Goal: Transaction & Acquisition: Purchase product/service

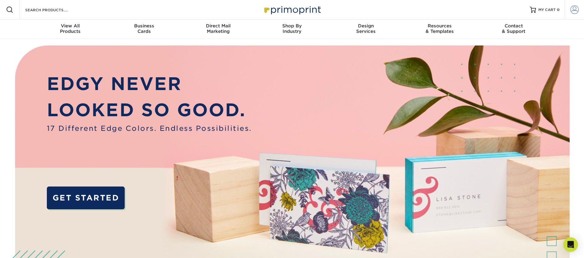
click at [576, 8] on span at bounding box center [574, 9] width 9 height 9
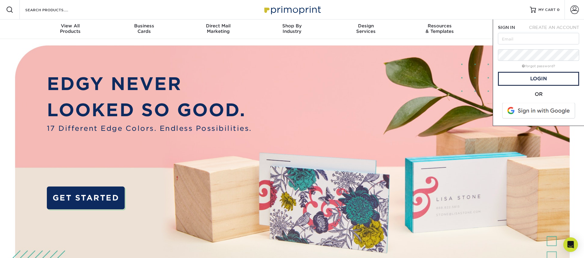
click at [537, 108] on span at bounding box center [539, 111] width 78 height 16
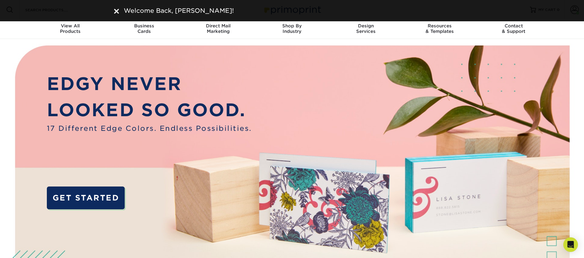
click at [116, 11] on img at bounding box center [116, 11] width 5 height 5
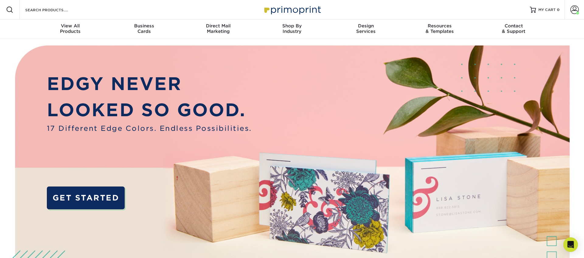
drag, startPoint x: 572, startPoint y: 8, endPoint x: 546, endPoint y: 33, distance: 36.6
click at [572, 8] on span at bounding box center [574, 9] width 9 height 9
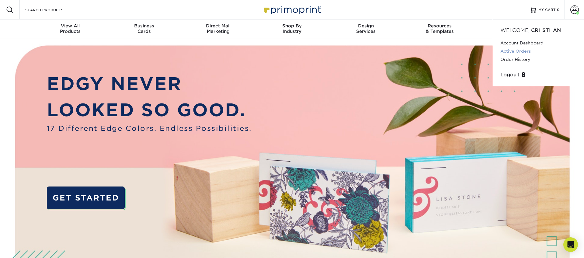
click at [511, 51] on link "Active Orders" at bounding box center [538, 51] width 76 height 8
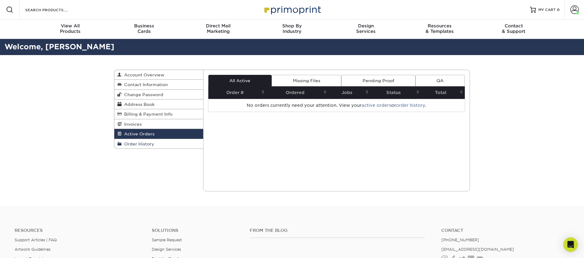
click at [159, 144] on link "Order History" at bounding box center [158, 143] width 89 height 9
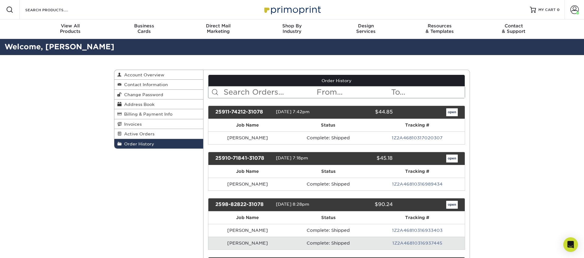
click at [415, 137] on link "1Z2A46810317020307" at bounding box center [417, 137] width 51 height 5
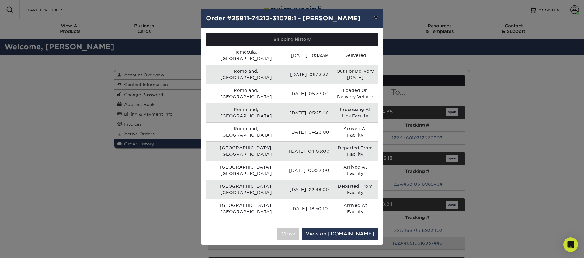
click at [374, 16] on button "×" at bounding box center [376, 17] width 14 height 17
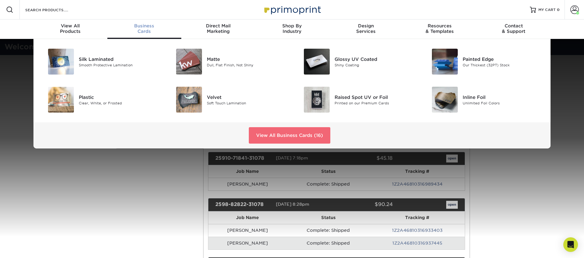
click at [279, 134] on link "View All Business Cards (16)" at bounding box center [289, 135] width 81 height 16
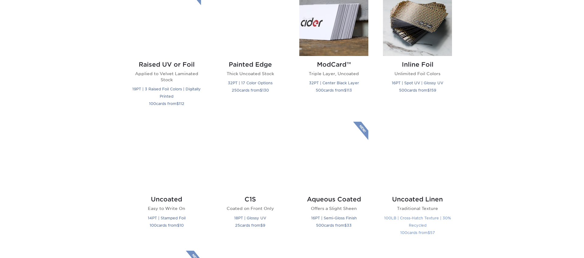
scroll to position [472, 0]
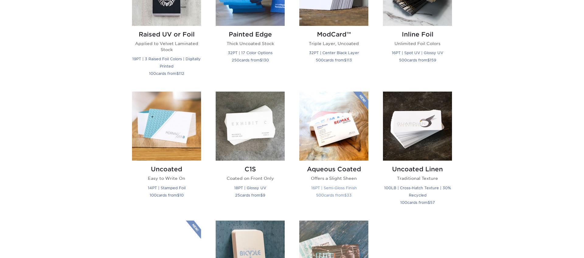
click at [342, 127] on img at bounding box center [333, 126] width 69 height 69
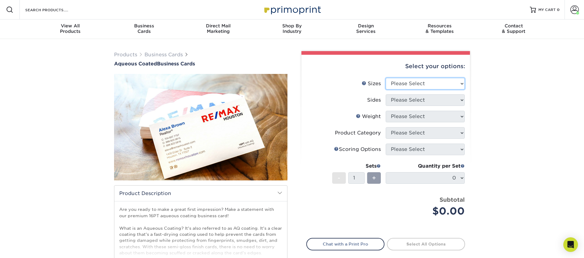
click at [417, 83] on select "Please Select 1.5" x 3.5" - Mini 1.75" x 3.5" - Mini 2" x 3" - Mini 2" x 3.5" -…" at bounding box center [425, 84] width 79 height 12
select select "2.00x3.50"
click at [386, 78] on select "Please Select 1.5" x 3.5" - Mini 1.75" x 3.5" - Mini 2" x 3" - Mini 2" x 3.5" -…" at bounding box center [425, 84] width 79 height 12
click at [439, 96] on select "Please Select Print Both Sides Print Front Only" at bounding box center [425, 100] width 79 height 12
select select "13abbda7-1d64-4f25-8bb2-c179b224825d"
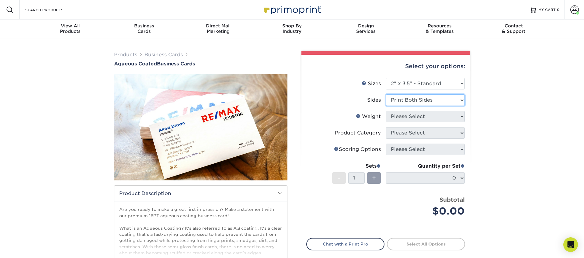
click at [386, 94] on select "Please Select Print Both Sides Print Front Only" at bounding box center [425, 100] width 79 height 12
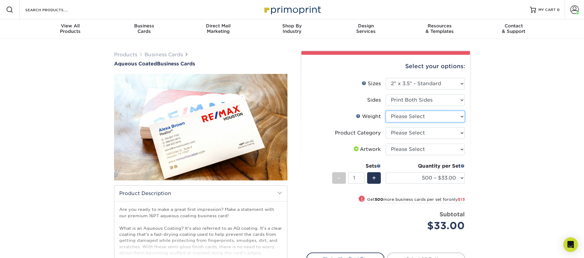
click at [418, 119] on select "Please Select 16PT" at bounding box center [425, 117] width 79 height 12
select select "16PT"
click at [386, 111] on select "Please Select 16PT" at bounding box center [425, 117] width 79 height 12
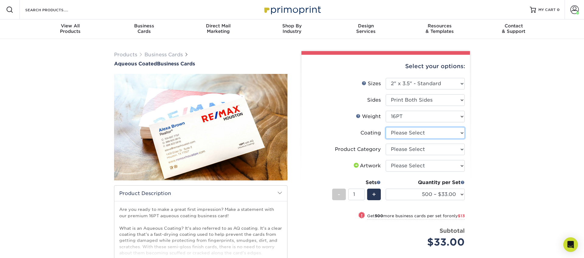
click at [407, 135] on select at bounding box center [425, 133] width 79 height 12
select select "d41dab50-ff65-4f4f-bb17-2afe4d36ae33"
click at [386, 127] on select at bounding box center [425, 133] width 79 height 12
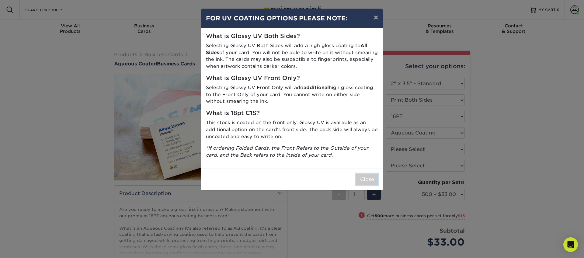
click at [367, 174] on button "Close" at bounding box center [367, 180] width 22 height 12
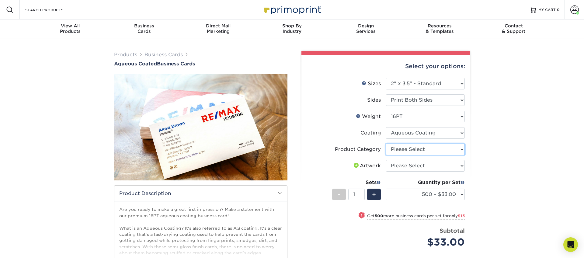
click at [407, 148] on select "Please Select Business Cards" at bounding box center [425, 150] width 79 height 12
select select "3b5148f1-0588-4f88-a218-97bcfdce65c1"
click at [386, 144] on select "Please Select Business Cards" at bounding box center [425, 150] width 79 height 12
click at [409, 164] on select "Please Select I will upload files I need a design - $100" at bounding box center [425, 166] width 79 height 12
select select "upload"
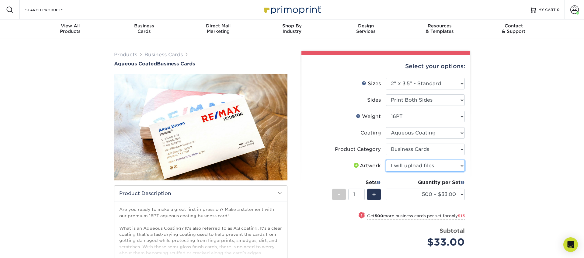
click at [386, 160] on select "Please Select I will upload files I need a design - $100" at bounding box center [425, 166] width 79 height 12
click at [425, 101] on select "Please Select Print Both Sides Print Front Only" at bounding box center [425, 100] width 79 height 12
click at [386, 94] on select "Please Select Print Both Sides Print Front Only" at bounding box center [425, 100] width 79 height 12
click at [427, 117] on select "Please Select 16PT" at bounding box center [425, 117] width 79 height 12
click at [386, 111] on select "Please Select 16PT" at bounding box center [425, 117] width 79 height 12
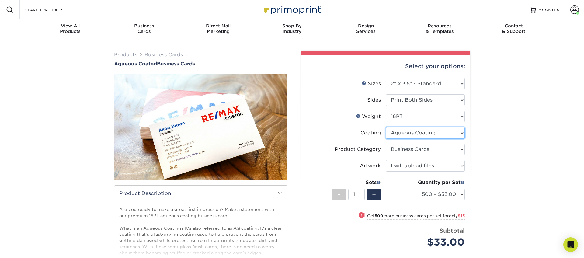
click at [428, 134] on select at bounding box center [425, 133] width 79 height 12
click at [386, 127] on select at bounding box center [425, 133] width 79 height 12
click at [430, 148] on select "Please Select Business Cards" at bounding box center [425, 150] width 79 height 12
click at [386, 144] on select "Please Select Business Cards" at bounding box center [425, 150] width 79 height 12
click at [433, 164] on select "Please Select I will upload files I need a design - $100" at bounding box center [425, 166] width 79 height 12
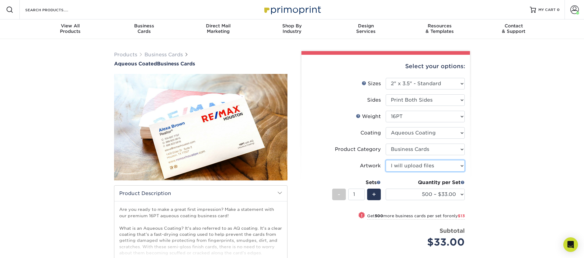
click at [386, 160] on select "Please Select I will upload files I need a design - $100" at bounding box center [425, 166] width 79 height 12
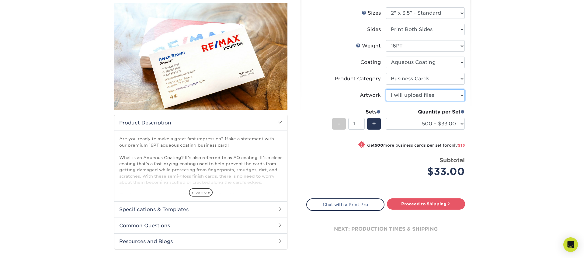
scroll to position [84, 0]
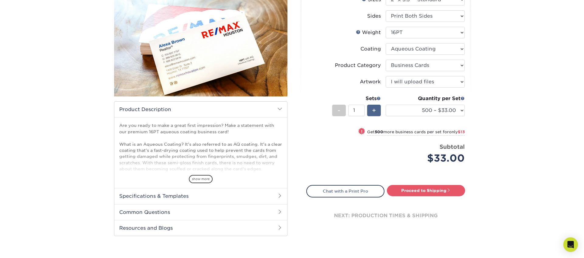
click at [379, 111] on div "+" at bounding box center [374, 111] width 14 height 12
type input "2"
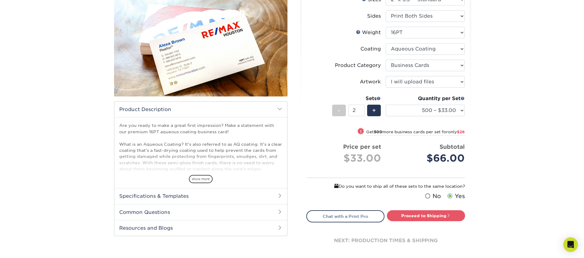
click at [429, 196] on span at bounding box center [427, 196] width 5 height 6
click at [0, 0] on input "No" at bounding box center [0, 0] width 0 height 0
click at [433, 217] on link "Proceed to Shipping" at bounding box center [426, 215] width 78 height 11
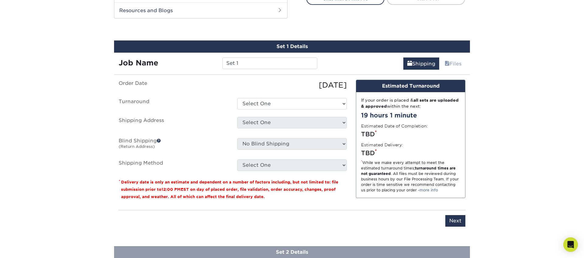
scroll to position [310, 0]
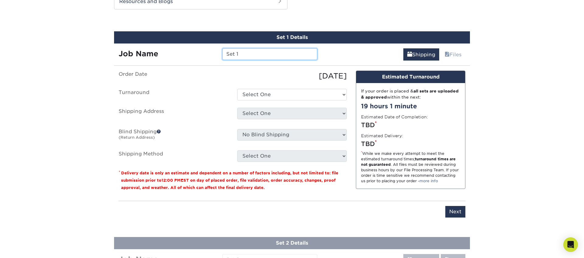
drag, startPoint x: 217, startPoint y: 51, endPoint x: 182, endPoint y: 47, distance: 35.3
click at [182, 47] on div "Job Name Set 1" at bounding box center [218, 51] width 208 height 17
type input "Didier Donis"
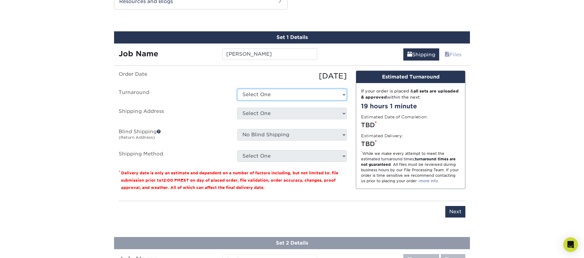
click at [287, 93] on select "Select One 2-4 Business Days 2 Day Next Business Day" at bounding box center [291, 95] width 109 height 12
select select "6247fa13-6ec4-4bd5-81ce-27fae4b5d043"
click at [237, 89] on select "Select One 2-4 Business Days 2 Day Next Business Day" at bounding box center [291, 95] width 109 height 12
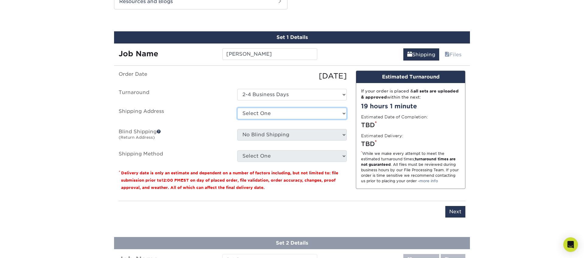
click at [285, 114] on select "Select One 176 S Mountain View Abraham Romero ACO GENERAL CONSTRUCTION Adrian M…" at bounding box center [291, 114] width 109 height 12
select select "newaddress"
click at [237, 108] on select "Select One 176 S Mountain View Abraham Romero ACO GENERAL CONSTRUCTION Adrian M…" at bounding box center [291, 114] width 109 height 12
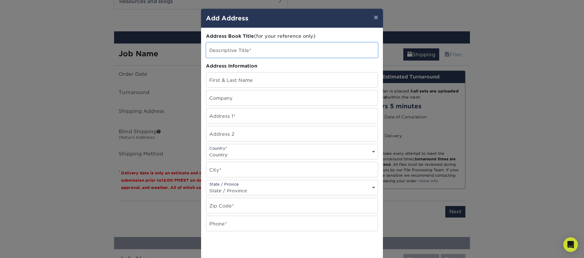
click at [269, 47] on input "text" at bounding box center [292, 50] width 172 height 15
type input "Didier Donis"
click at [264, 85] on input "text" at bounding box center [292, 79] width 172 height 15
type input "Didier Donis"
click at [238, 97] on input "text" at bounding box center [292, 97] width 172 height 15
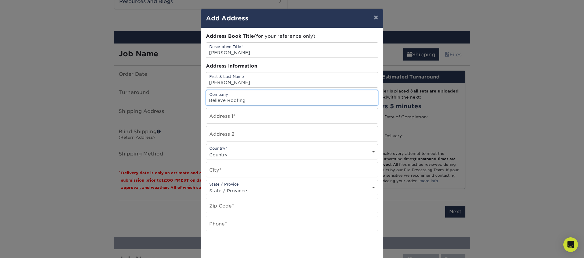
type input "Believe Roofing"
click at [223, 114] on input "text" at bounding box center [292, 115] width 172 height 15
click at [224, 116] on input "text" at bounding box center [292, 115] width 172 height 15
type input "606 Woodruff Ave"
click at [232, 149] on div "Country* Country United States Canada ----------------------------- Afghanistan…" at bounding box center [292, 152] width 172 height 16
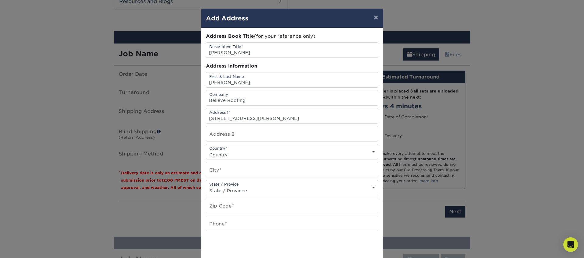
click at [232, 151] on select "Country United States Canada ----------------------------- Afghanistan Albania …" at bounding box center [292, 154] width 172 height 9
select select "US"
click at [206, 150] on select "Country United States Canada ----------------------------- Afghanistan Albania …" at bounding box center [292, 154] width 172 height 9
click at [227, 170] on input "text" at bounding box center [292, 169] width 172 height 15
type input "Arcadia"
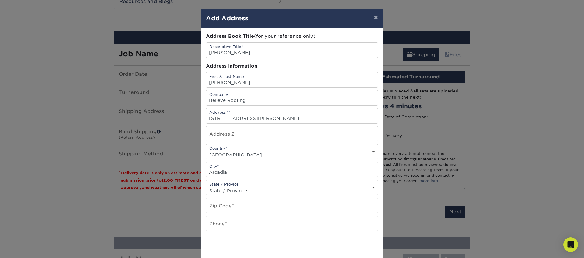
click at [227, 192] on select "State / Province Alabama Alaska Arizona Arkansas California Colorado Connecticu…" at bounding box center [292, 190] width 172 height 9
select select "CA"
click at [206, 186] on select "State / Province Alabama Alaska Arizona Arkansas California Colorado Connecticu…" at bounding box center [292, 190] width 172 height 9
click at [224, 207] on input "text" at bounding box center [292, 205] width 172 height 15
type input "91007"
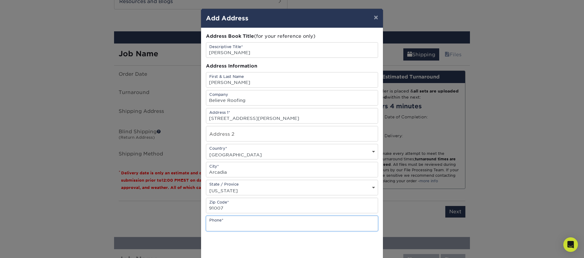
click at [226, 220] on input "text" at bounding box center [292, 223] width 172 height 15
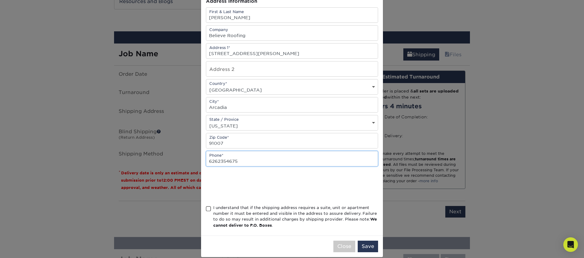
scroll to position [73, 0]
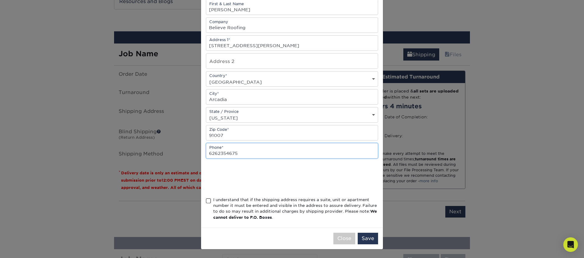
type input "6262354675"
click at [209, 202] on span at bounding box center [208, 201] width 5 height 6
click at [0, 0] on input "I understand that if the shipping address requires a suite, unit or apartment n…" at bounding box center [0, 0] width 0 height 0
click at [367, 239] on button "Save" at bounding box center [368, 239] width 20 height 12
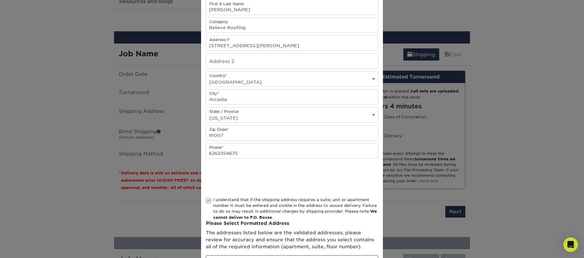
scroll to position [0, 0]
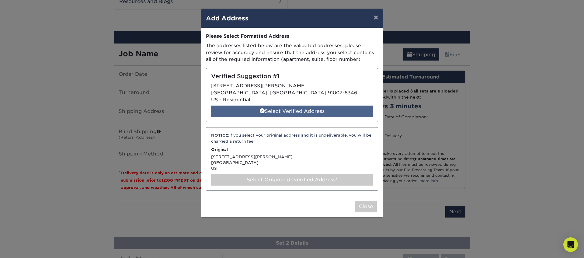
click at [257, 107] on div "Select Verified Address" at bounding box center [292, 112] width 162 height 12
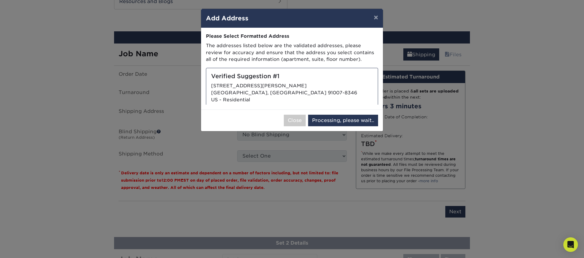
select select "286128"
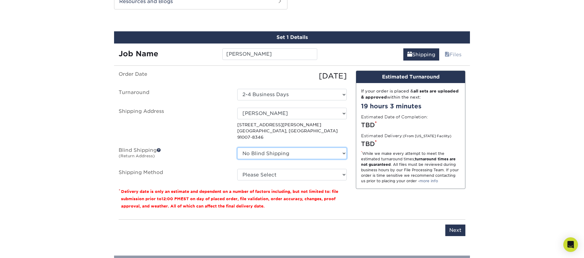
click at [295, 149] on select "No Blind Shipping 176 S Mountain View Abraham Romero ACO GENERAL CONSTRUCTION A…" at bounding box center [291, 153] width 109 height 12
click at [237, 147] on select "No Blind Shipping 176 S Mountain View Abraham Romero ACO GENERAL CONSTRUCTION A…" at bounding box center [291, 153] width 109 height 12
click at [288, 169] on select "Please Select Ground Shipping (+$8.96) 3 Day Shipping Service (+$20.06) 2 Day A…" at bounding box center [291, 175] width 109 height 12
select select "03"
click at [237, 169] on select "Please Select Ground Shipping (+$8.96) 3 Day Shipping Service (+$20.06) 2 Day A…" at bounding box center [291, 175] width 109 height 12
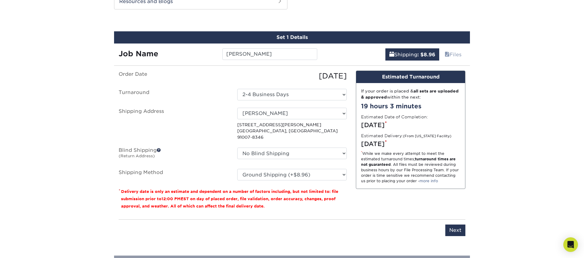
click at [392, 206] on div "Design Estimated Turnaround If your order is placed & all sets are uploaded & a…" at bounding box center [410, 143] width 119 height 144
click at [448, 224] on input "Next" at bounding box center [455, 230] width 20 height 12
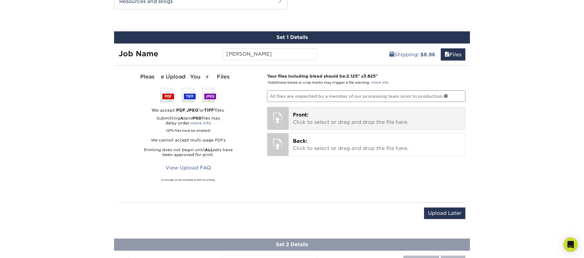
click at [330, 120] on p "Front: Click to select or drag and drop the file here." at bounding box center [377, 118] width 168 height 15
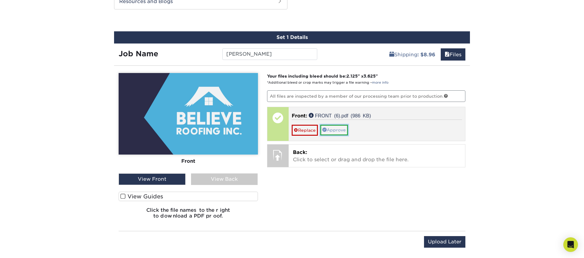
click at [332, 131] on link "Approve" at bounding box center [334, 130] width 28 height 10
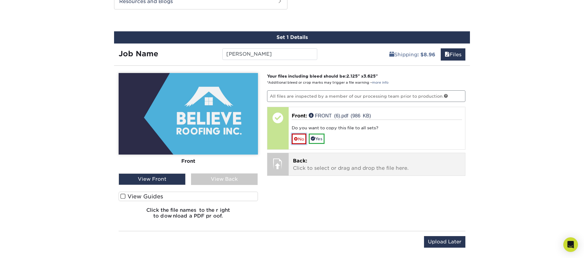
click at [300, 139] on link "No" at bounding box center [299, 139] width 15 height 11
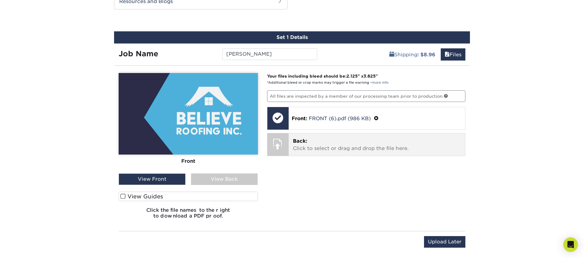
click at [305, 147] on p "Back: Click to select or drag and drop the file here." at bounding box center [377, 144] width 168 height 15
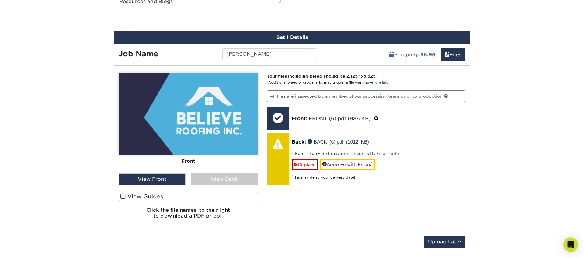
click at [228, 181] on div "View Back" at bounding box center [224, 179] width 67 height 12
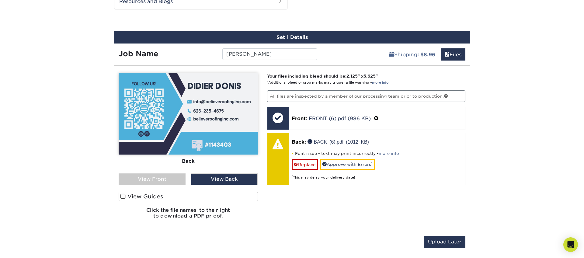
click at [310, 193] on div "Your files including bleed should be: 2.125 " x 3.625 " *Additional bleed or cr…" at bounding box center [366, 148] width 208 height 151
click at [306, 162] on link "Replace" at bounding box center [305, 164] width 26 height 11
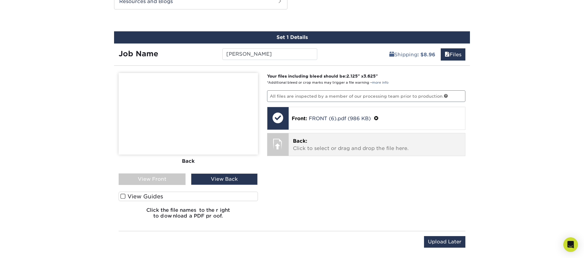
click at [299, 145] on p "Back: Click to select or drag and drop the file here." at bounding box center [377, 144] width 168 height 15
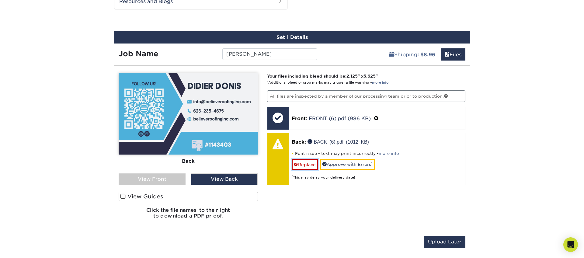
click at [303, 163] on link "Replace" at bounding box center [305, 164] width 26 height 11
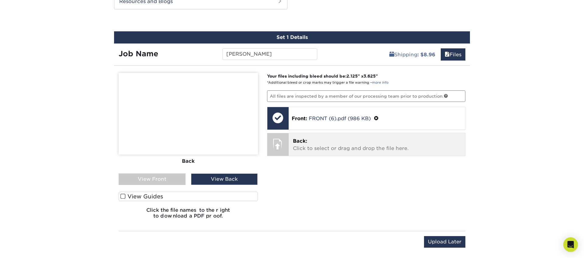
click at [411, 147] on p "Back: Click to select or drag and drop the file here." at bounding box center [377, 144] width 168 height 15
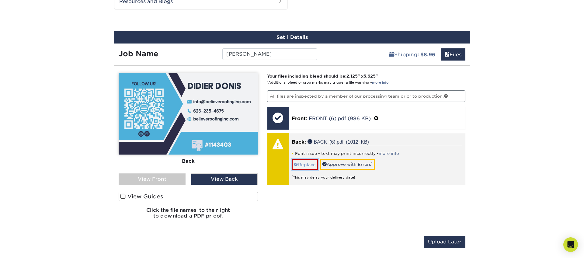
click at [296, 162] on span at bounding box center [296, 164] width 4 height 5
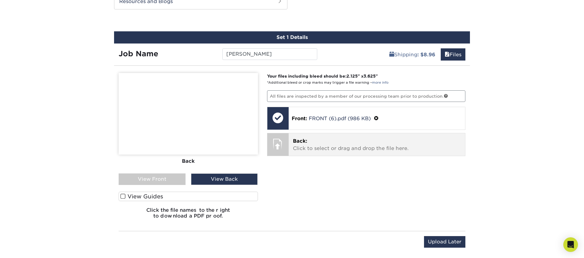
click at [305, 149] on p "Back: Click to select or drag and drop the file here." at bounding box center [377, 144] width 168 height 15
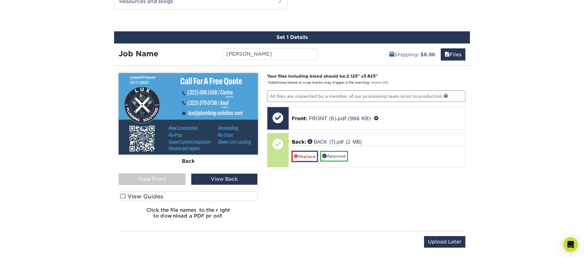
click at [301, 156] on link "Replace" at bounding box center [305, 156] width 26 height 11
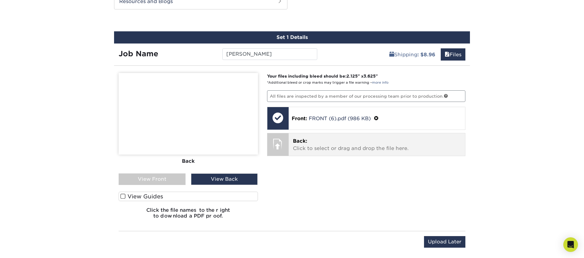
click at [331, 139] on p "Back: Click to select or drag and drop the file here." at bounding box center [377, 144] width 168 height 15
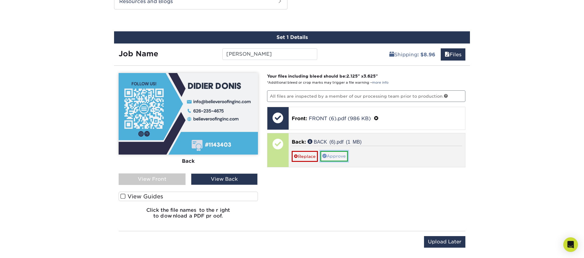
click at [334, 158] on link "Approve" at bounding box center [334, 156] width 28 height 10
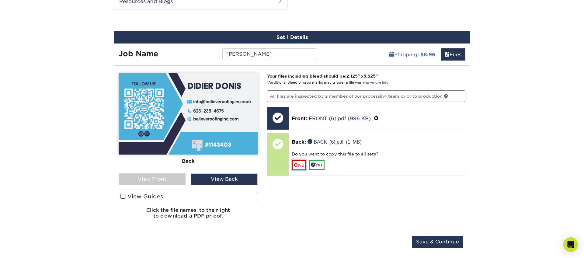
drag, startPoint x: 300, startPoint y: 167, endPoint x: 293, endPoint y: 210, distance: 43.5
click at [300, 167] on link "No" at bounding box center [299, 165] width 15 height 11
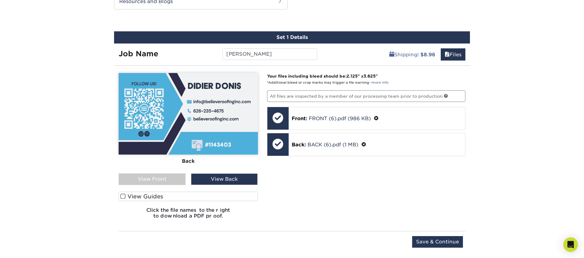
click at [158, 179] on div "View Front" at bounding box center [152, 179] width 67 height 12
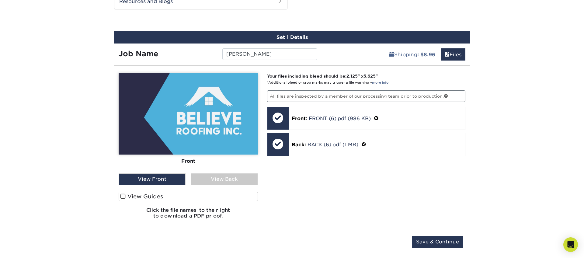
click at [212, 179] on div "View Back" at bounding box center [224, 179] width 67 height 12
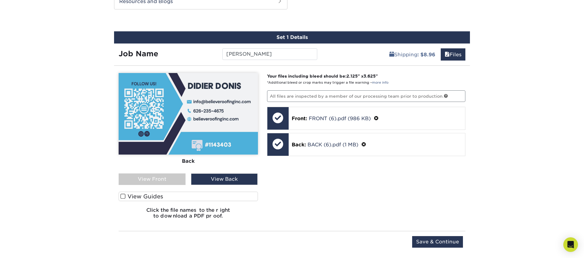
click at [175, 177] on div "View Front" at bounding box center [152, 179] width 67 height 12
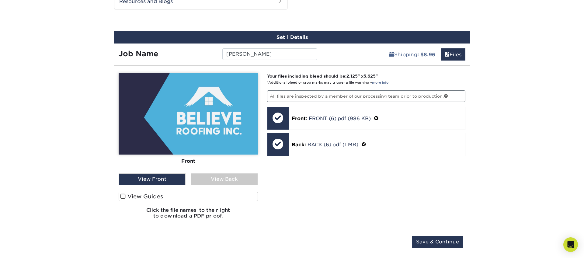
click at [217, 178] on div "View Back" at bounding box center [224, 179] width 67 height 12
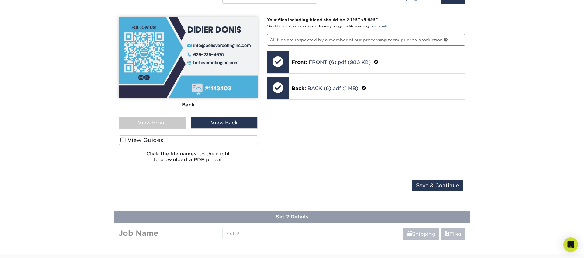
scroll to position [370, 0]
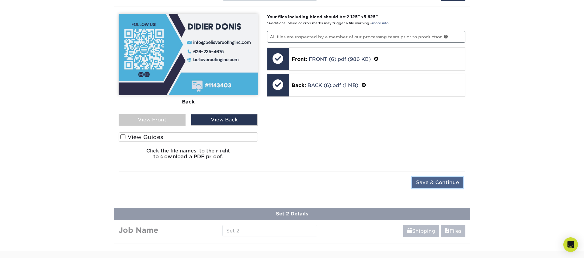
click at [431, 184] on input "Save & Continue" at bounding box center [437, 183] width 51 height 12
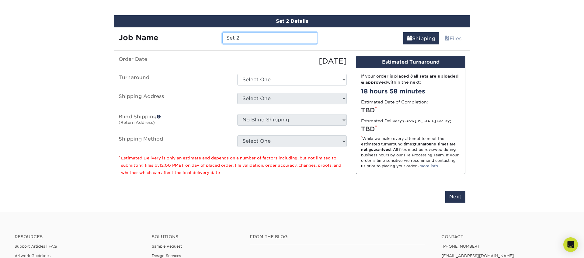
scroll to position [374, 0]
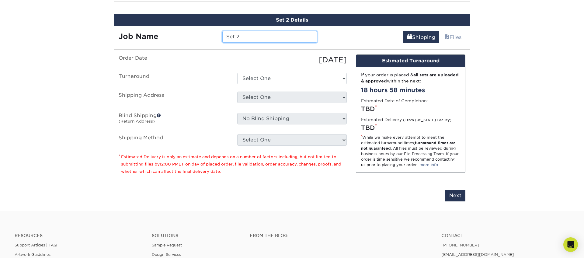
drag, startPoint x: 248, startPoint y: 37, endPoint x: 169, endPoint y: 30, distance: 79.7
click at [169, 30] on div "Job Name Set 2" at bounding box center [218, 35] width 208 height 18
type input "Axel Lux"
click at [265, 78] on select "Select One 2-4 Business Days 2 Day Next Business Day" at bounding box center [291, 79] width 109 height 12
select select "6247fa13-6ec4-4bd5-81ce-27fae4b5d043"
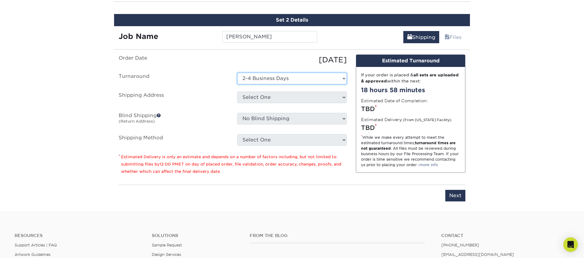
click at [237, 73] on select "Select One 2-4 Business Days 2 Day Next Business Day" at bounding box center [291, 79] width 109 height 12
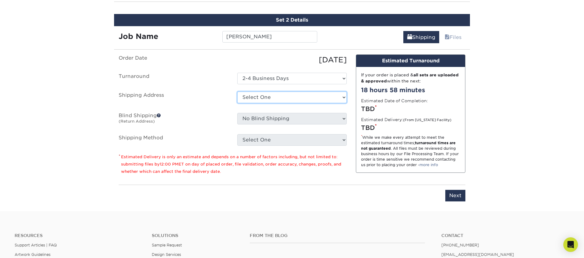
click at [257, 95] on select "Select One 176 S Mountain View Abraham Romero ACO GENERAL CONSTRUCTION Adrian M…" at bounding box center [291, 98] width 109 height 12
select select "277372"
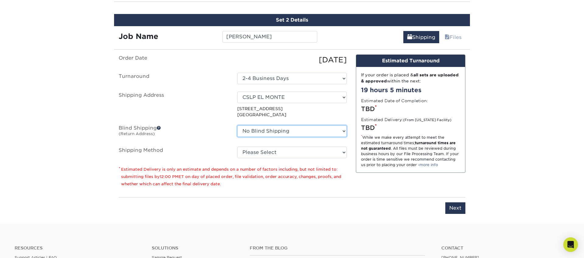
click at [261, 132] on select "No Blind Shipping 176 S Mountain View Abraham Romero ACO GENERAL CONSTRUCTION A…" at bounding box center [291, 131] width 109 height 12
click at [251, 152] on select "Please Select Ground Shipping (+$8.96) 3 Day Shipping Service (+$15.34) 2 Day A…" at bounding box center [291, 153] width 109 height 12
select select "03"
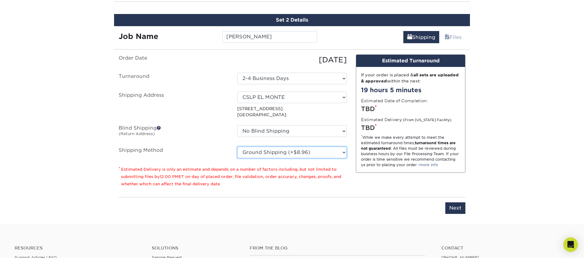
click at [237, 147] on select "Please Select Ground Shipping (+$8.96) 3 Day Shipping Service (+$15.34) 2 Day A…" at bounding box center [291, 153] width 109 height 12
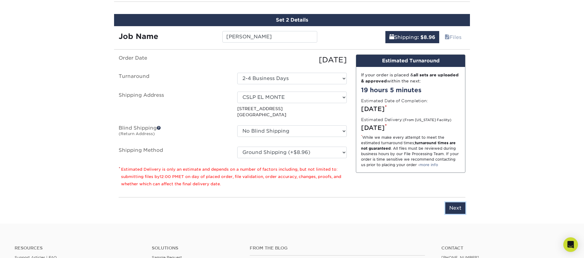
click at [456, 211] on input "Next" at bounding box center [455, 208] width 20 height 12
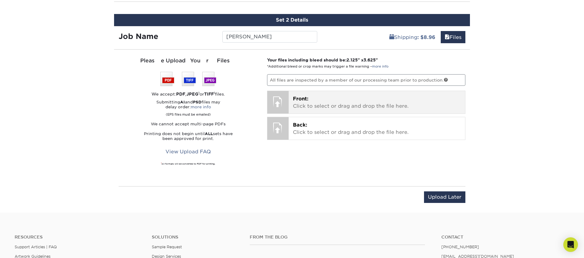
click at [297, 99] on span "Front:" at bounding box center [301, 99] width 16 height 6
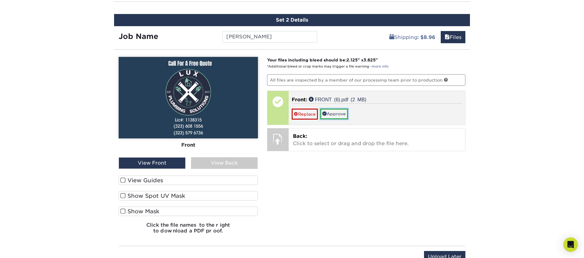
click at [337, 110] on link "Approve" at bounding box center [334, 114] width 28 height 10
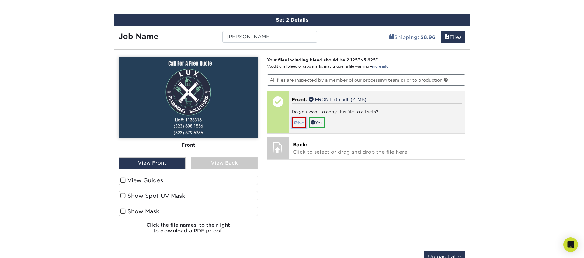
click at [300, 124] on link "No" at bounding box center [299, 122] width 15 height 11
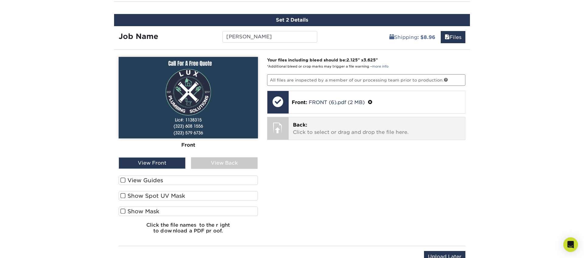
click at [312, 130] on p "Back: Click to select or drag and drop the file here." at bounding box center [377, 128] width 168 height 15
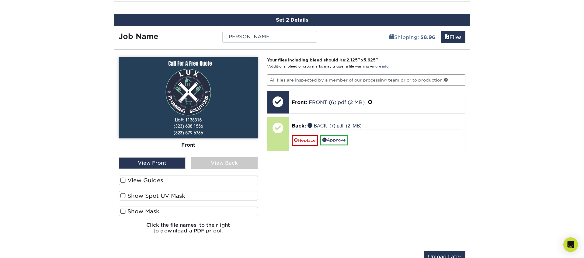
click at [228, 165] on div "View Back" at bounding box center [224, 163] width 67 height 12
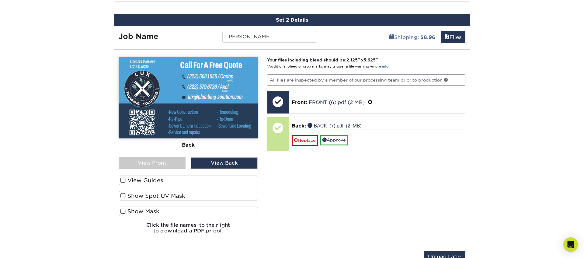
click at [173, 161] on div "View Front" at bounding box center [152, 163] width 67 height 12
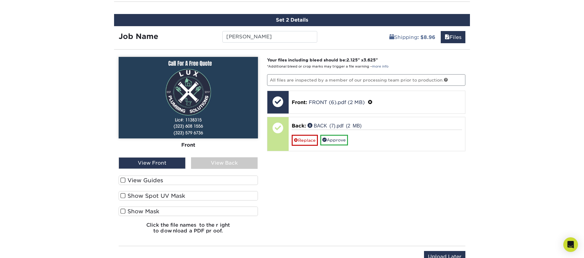
click at [213, 161] on div "View Back" at bounding box center [224, 163] width 67 height 12
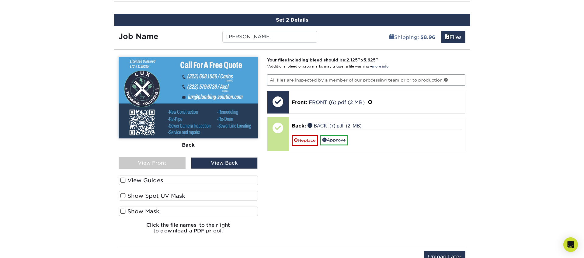
drag, startPoint x: 170, startPoint y: 161, endPoint x: 174, endPoint y: 161, distance: 3.3
click at [170, 161] on div "View Front" at bounding box center [152, 163] width 67 height 12
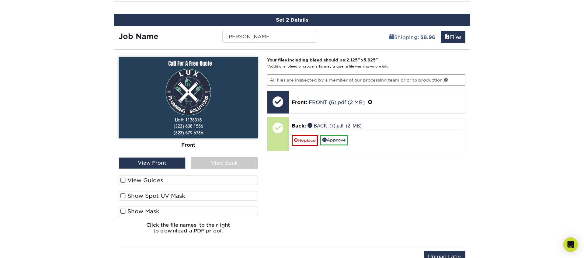
click at [217, 162] on div "View Back" at bounding box center [224, 163] width 67 height 12
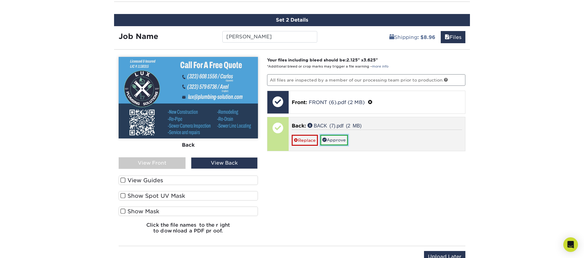
drag, startPoint x: 329, startPoint y: 141, endPoint x: 328, endPoint y: 148, distance: 7.1
click at [328, 141] on link "Approve" at bounding box center [334, 140] width 28 height 10
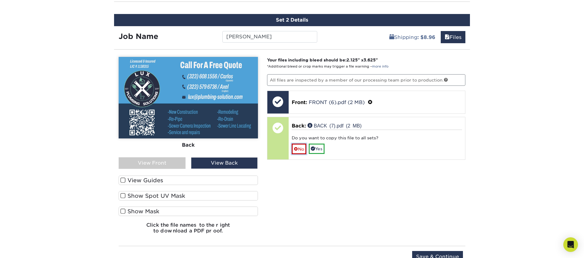
click at [296, 151] on link "No" at bounding box center [299, 149] width 15 height 11
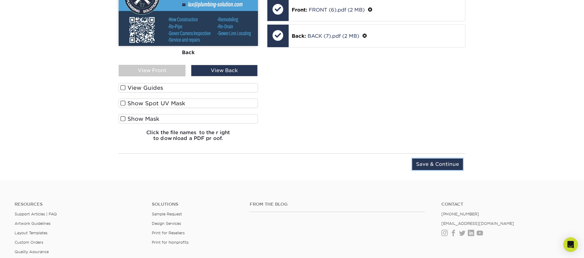
click at [427, 161] on input "Save & Continue" at bounding box center [437, 164] width 51 height 12
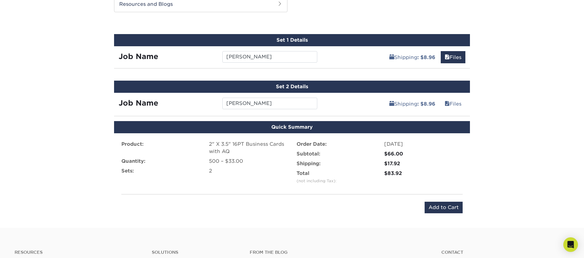
scroll to position [302, 0]
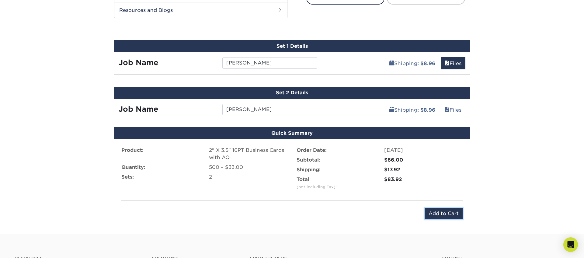
click at [440, 211] on input "Add to Cart" at bounding box center [444, 214] width 38 height 12
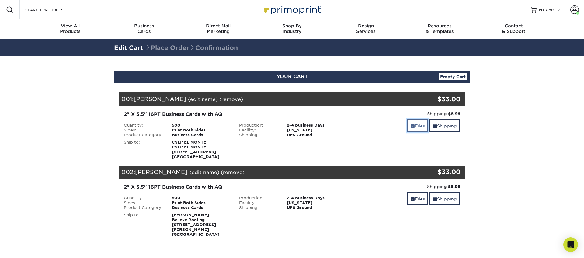
click at [416, 124] on link "Files" at bounding box center [417, 125] width 21 height 13
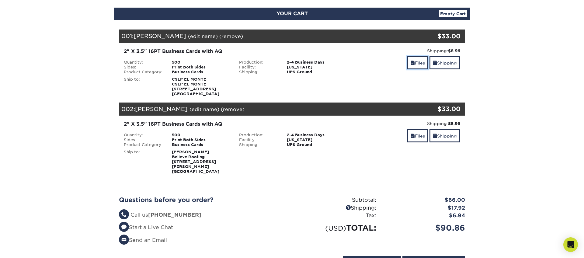
scroll to position [58, 0]
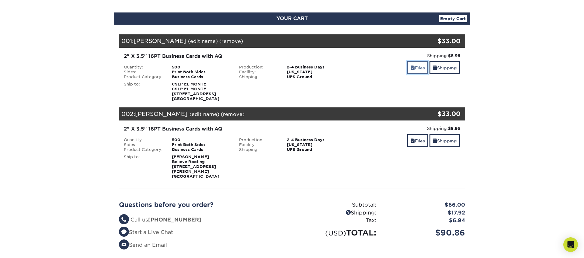
click at [420, 71] on link "Files" at bounding box center [417, 67] width 21 height 13
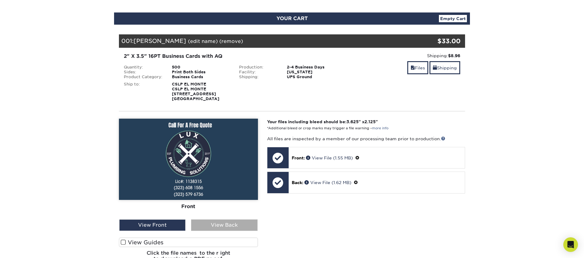
click at [233, 230] on div "View Back" at bounding box center [224, 225] width 66 height 12
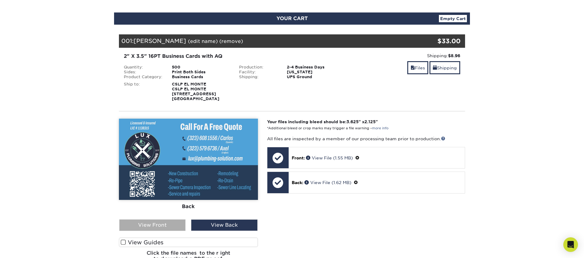
click at [168, 224] on div "View Front" at bounding box center [152, 225] width 66 height 12
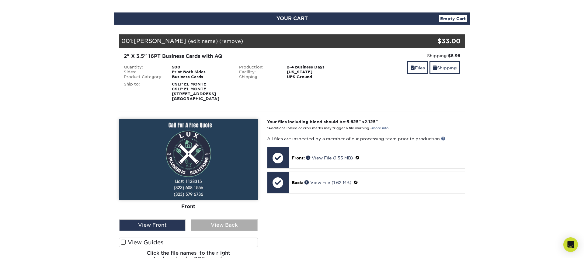
click at [216, 227] on div "View Back" at bounding box center [224, 225] width 66 height 12
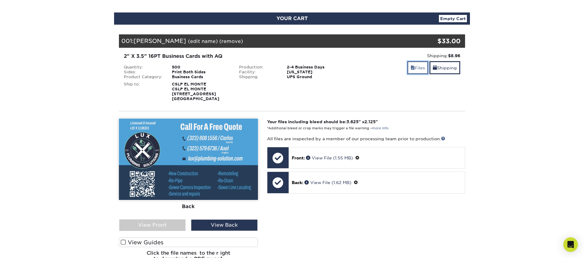
click at [414, 71] on link "Files" at bounding box center [417, 67] width 21 height 13
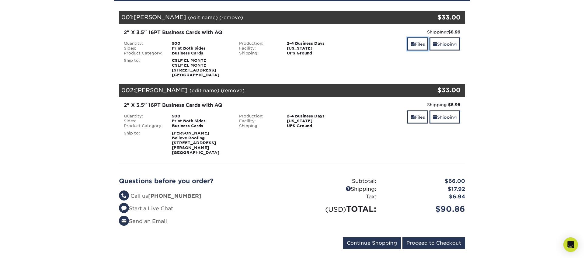
scroll to position [82, 0]
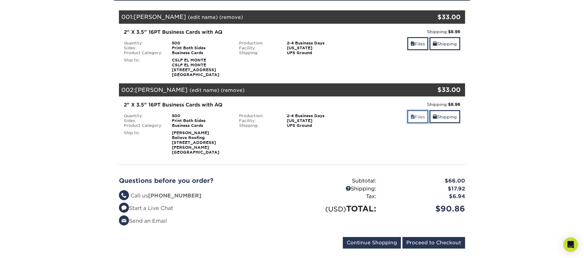
click at [411, 114] on span at bounding box center [413, 116] width 4 height 5
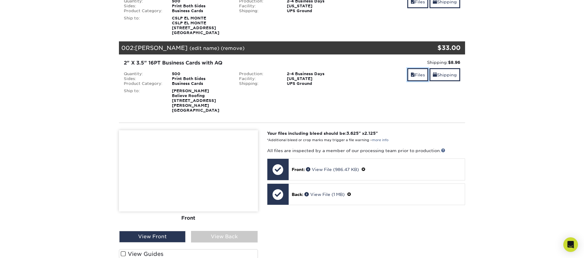
scroll to position [123, 0]
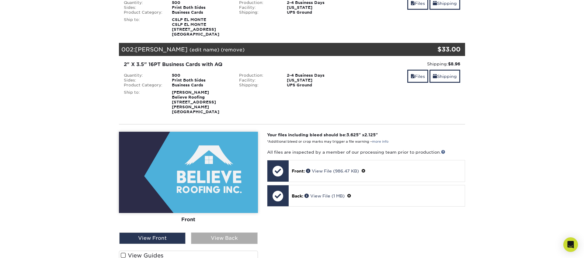
click at [227, 232] on div "View Back" at bounding box center [224, 238] width 66 height 12
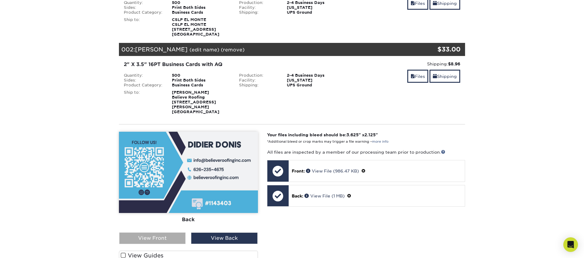
click at [183, 232] on div "View Front" at bounding box center [152, 238] width 66 height 12
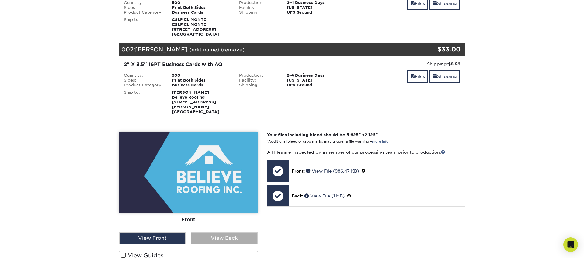
click at [215, 233] on div "View Back" at bounding box center [224, 238] width 66 height 12
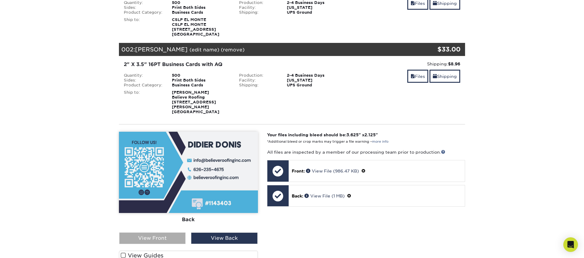
click at [178, 232] on div "View Front" at bounding box center [152, 238] width 66 height 12
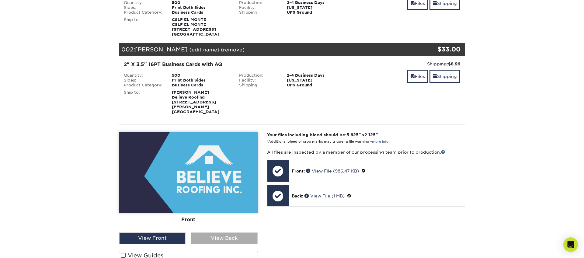
click at [212, 233] on div "View Back" at bounding box center [224, 238] width 66 height 12
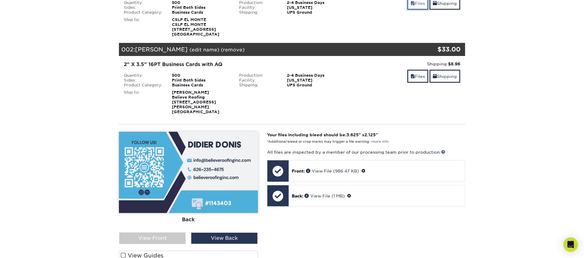
click at [414, 7] on link "Files" at bounding box center [417, 3] width 21 height 13
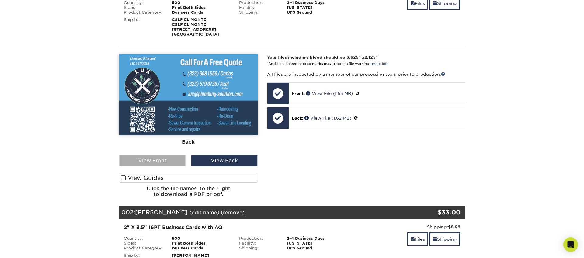
click at [158, 157] on div "View Front" at bounding box center [152, 161] width 66 height 12
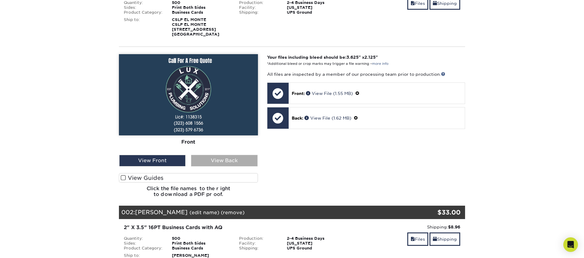
click at [212, 156] on div "View Back" at bounding box center [224, 161] width 66 height 12
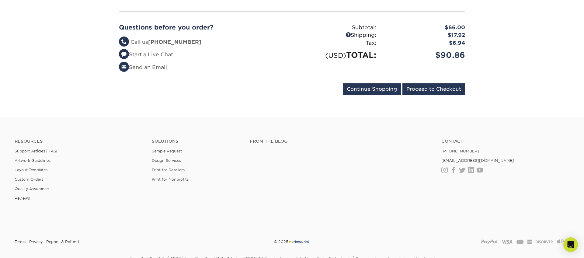
scroll to position [571, 0]
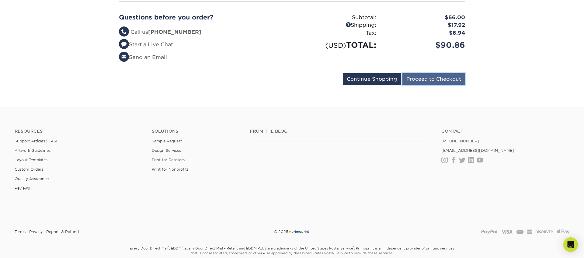
click at [443, 76] on input "Proceed to Checkout" at bounding box center [433, 79] width 63 height 12
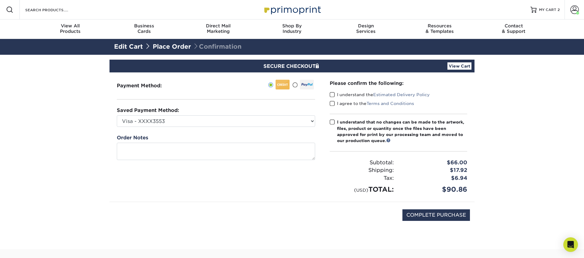
click at [334, 93] on span at bounding box center [332, 95] width 5 height 6
click at [0, 0] on input "I understand the Estimated Delivery Policy" at bounding box center [0, 0] width 0 height 0
click at [333, 102] on span at bounding box center [332, 104] width 5 height 6
click at [0, 0] on input "I agree to the Terms and Conditions" at bounding box center [0, 0] width 0 height 0
drag, startPoint x: 334, startPoint y: 122, endPoint x: 332, endPoint y: 132, distance: 10.1
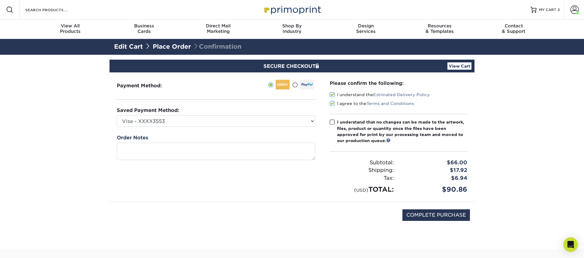
click at [334, 122] on span at bounding box center [332, 122] width 5 height 6
click at [0, 0] on input "I understand that no changes can be made to the artwork, files, product or quan…" at bounding box center [0, 0] width 0 height 0
click at [437, 218] on input "COMPLETE PURCHASE" at bounding box center [436, 215] width 68 height 12
type input "PROCESSING, PLEASE WAIT..."
